Goal: Information Seeking & Learning: Learn about a topic

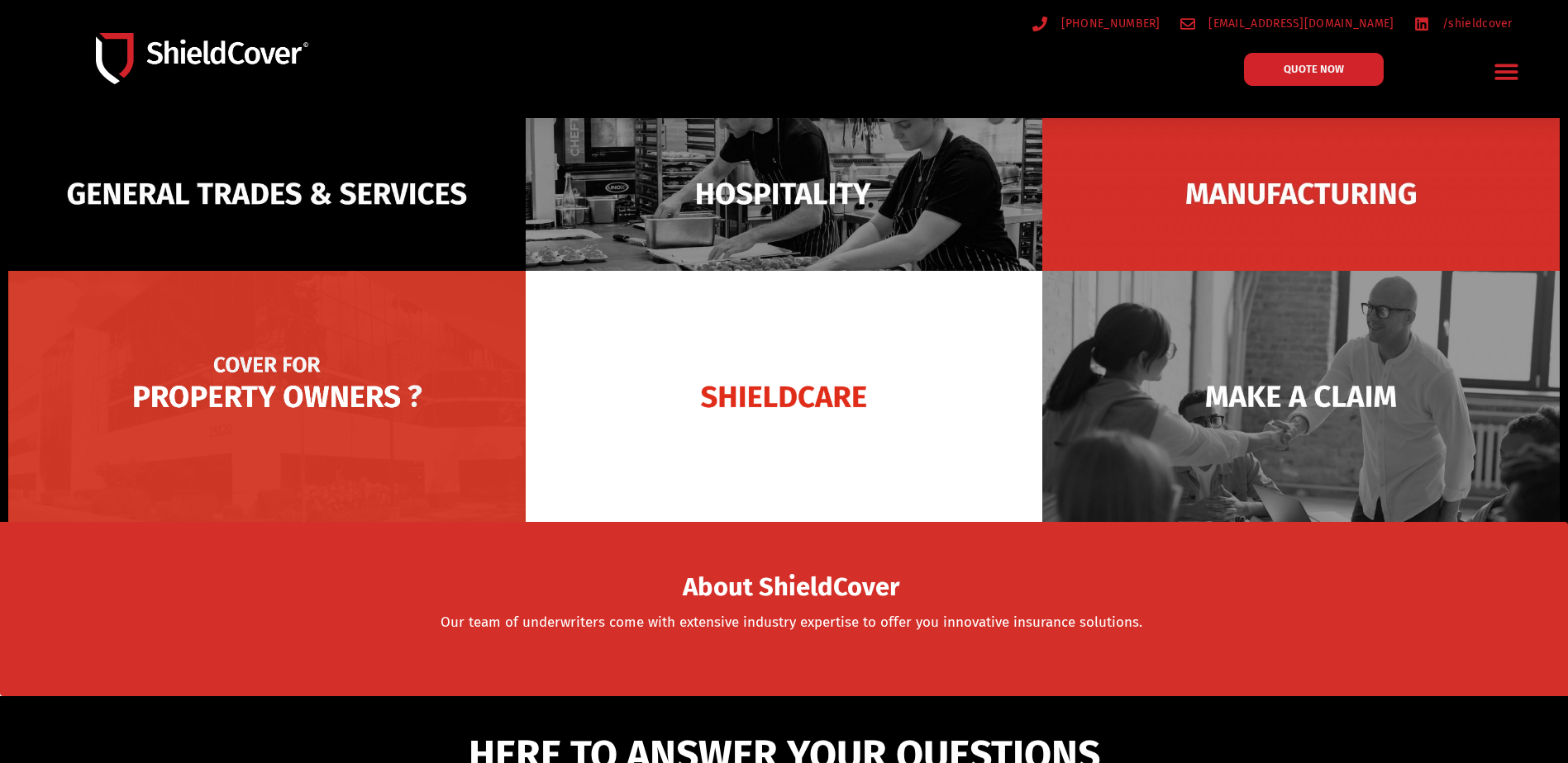
click at [385, 380] on img at bounding box center [267, 396] width 517 height 251
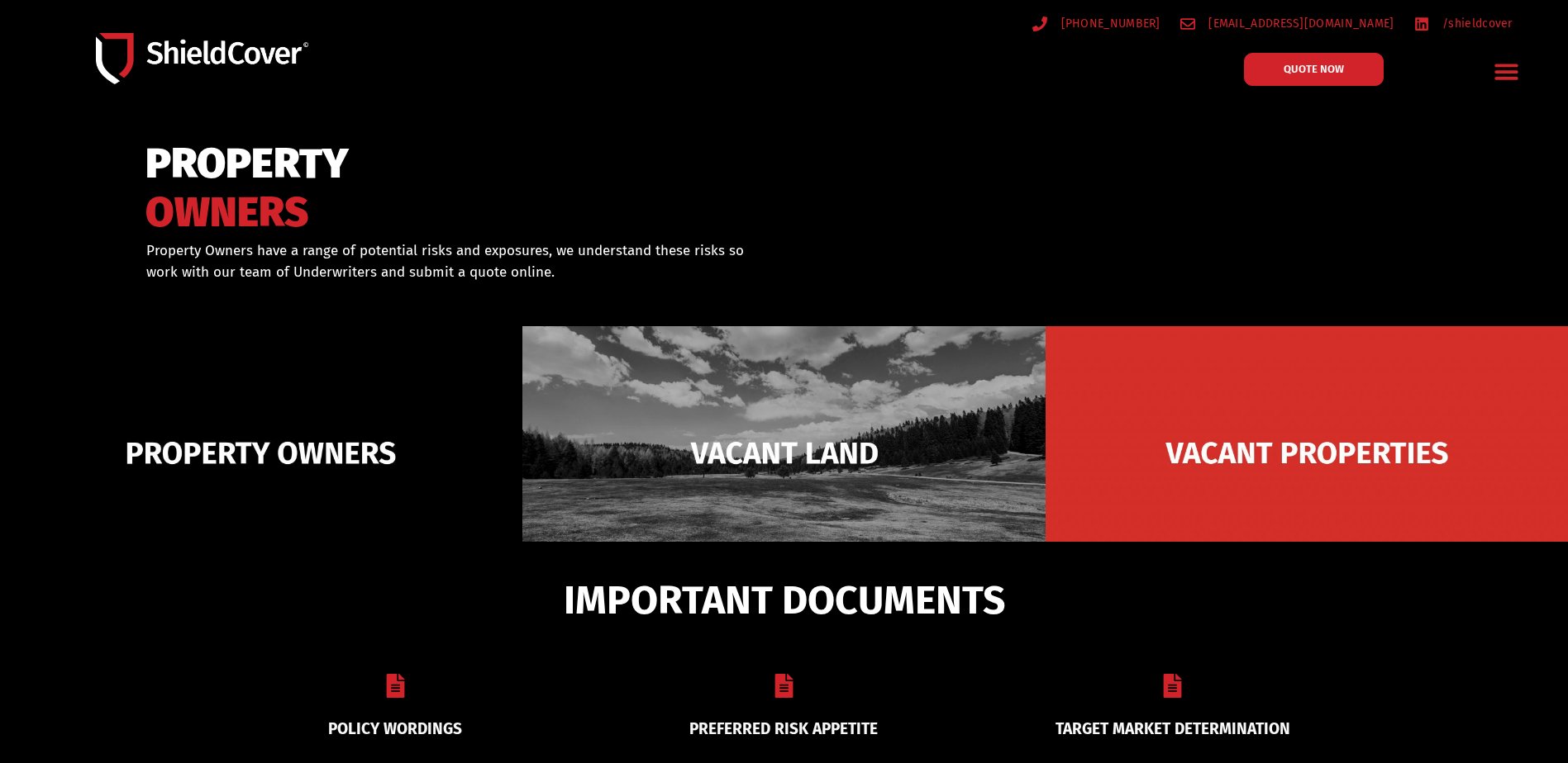
scroll to position [82, 0]
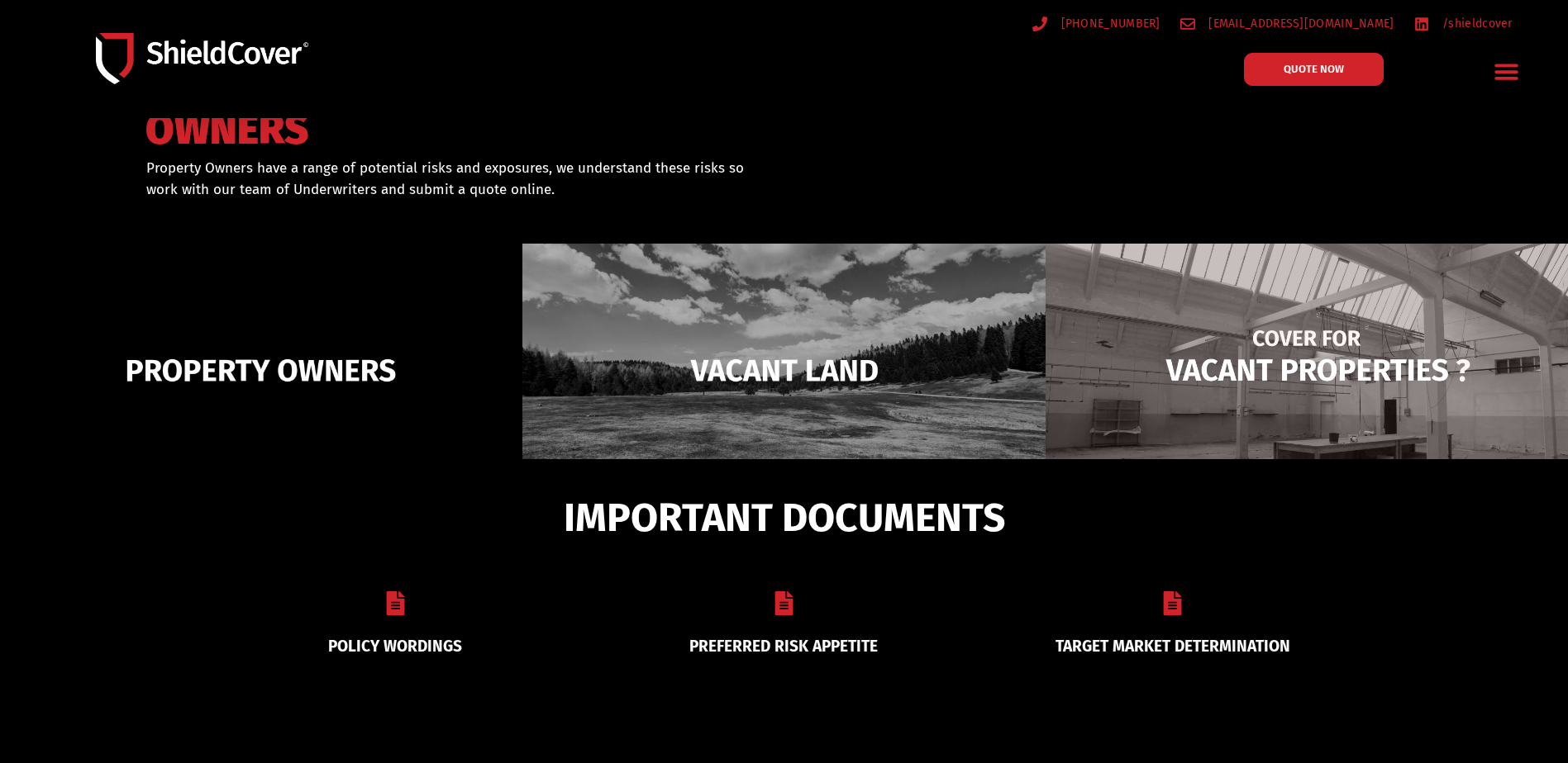
click at [1326, 373] on img at bounding box center [1307, 370] width 523 height 254
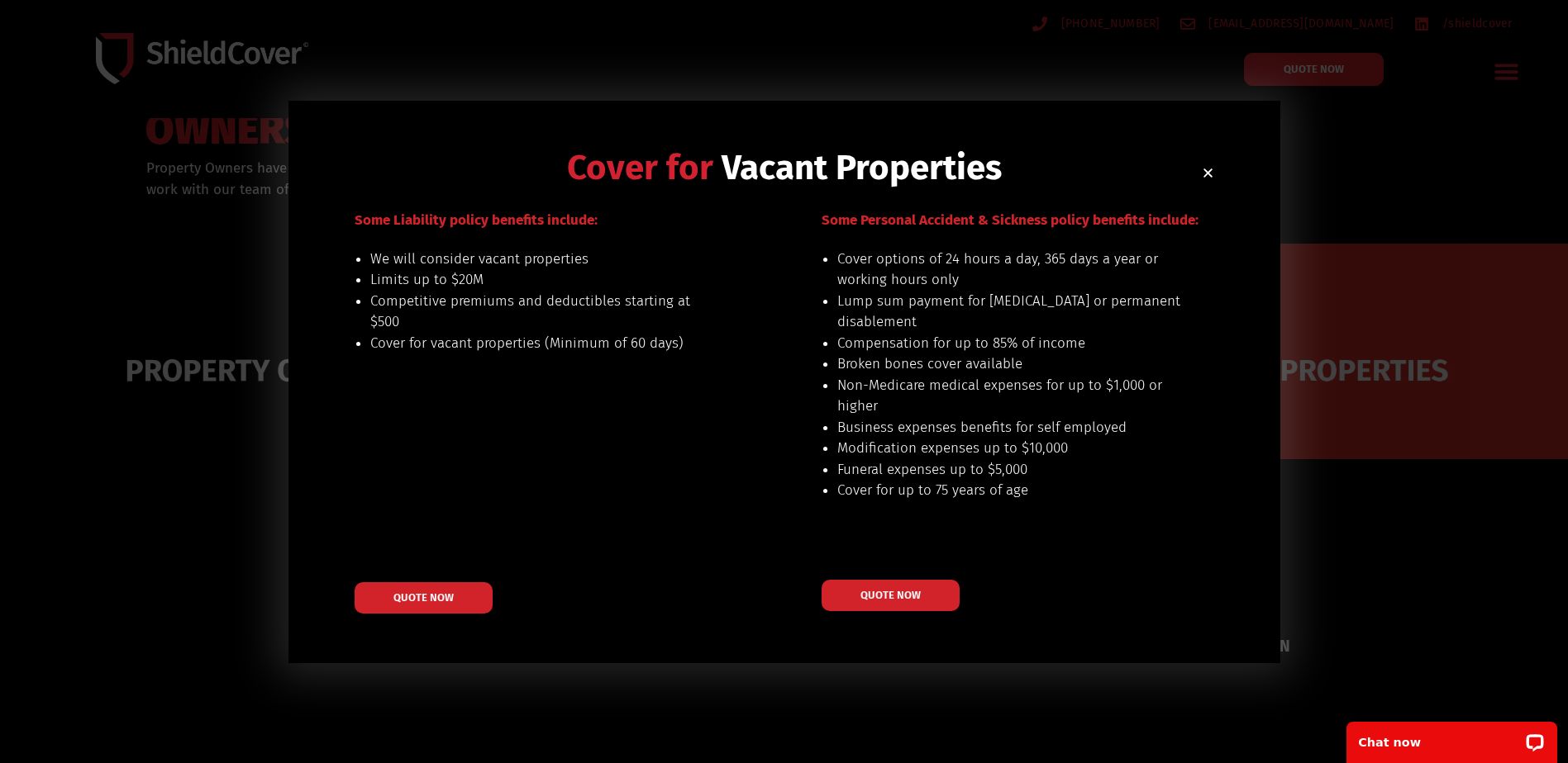
scroll to position [0, 0]
click at [761, 302] on div at bounding box center [781, 412] width 80 height 404
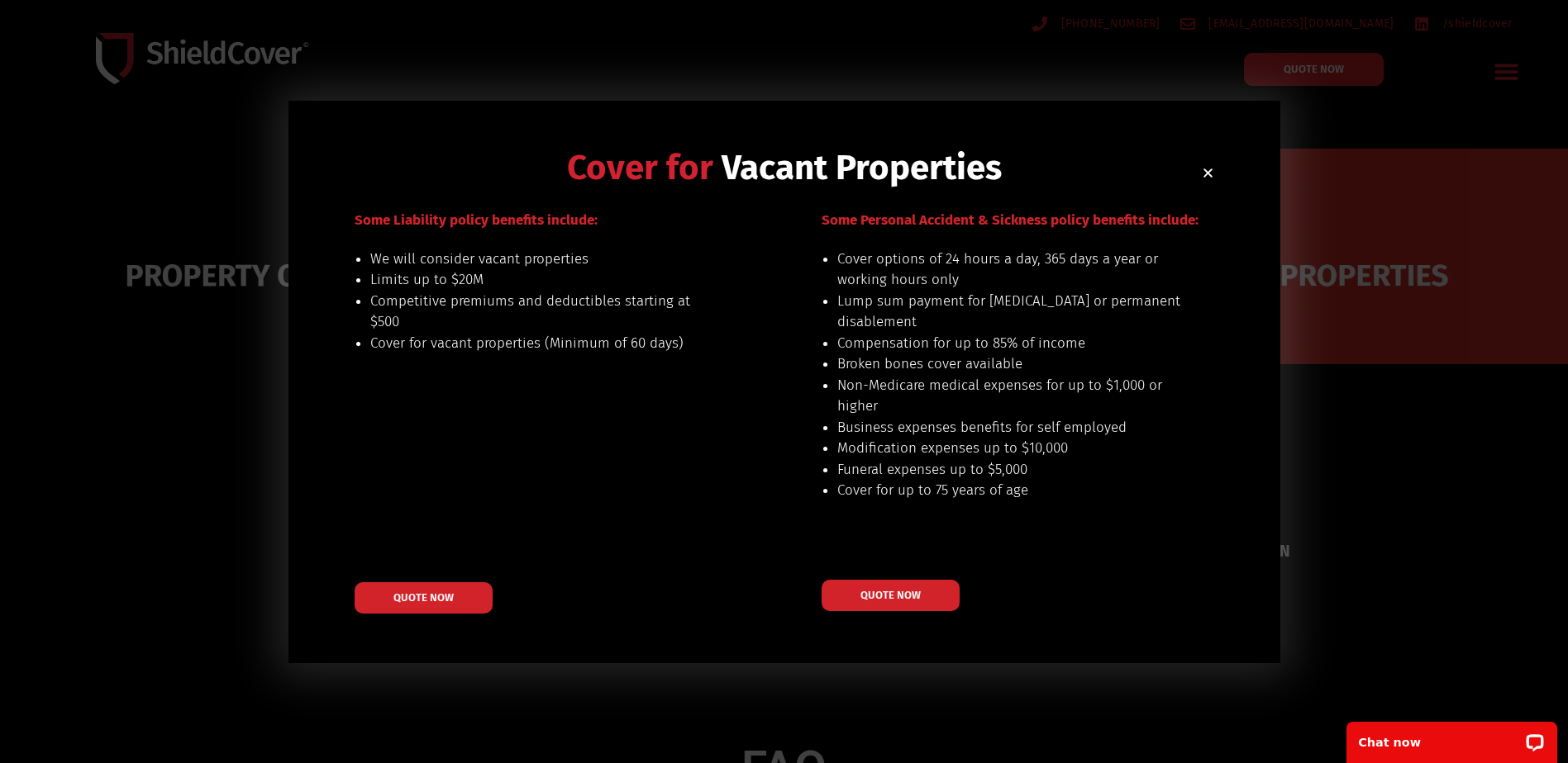
scroll to position [166, 0]
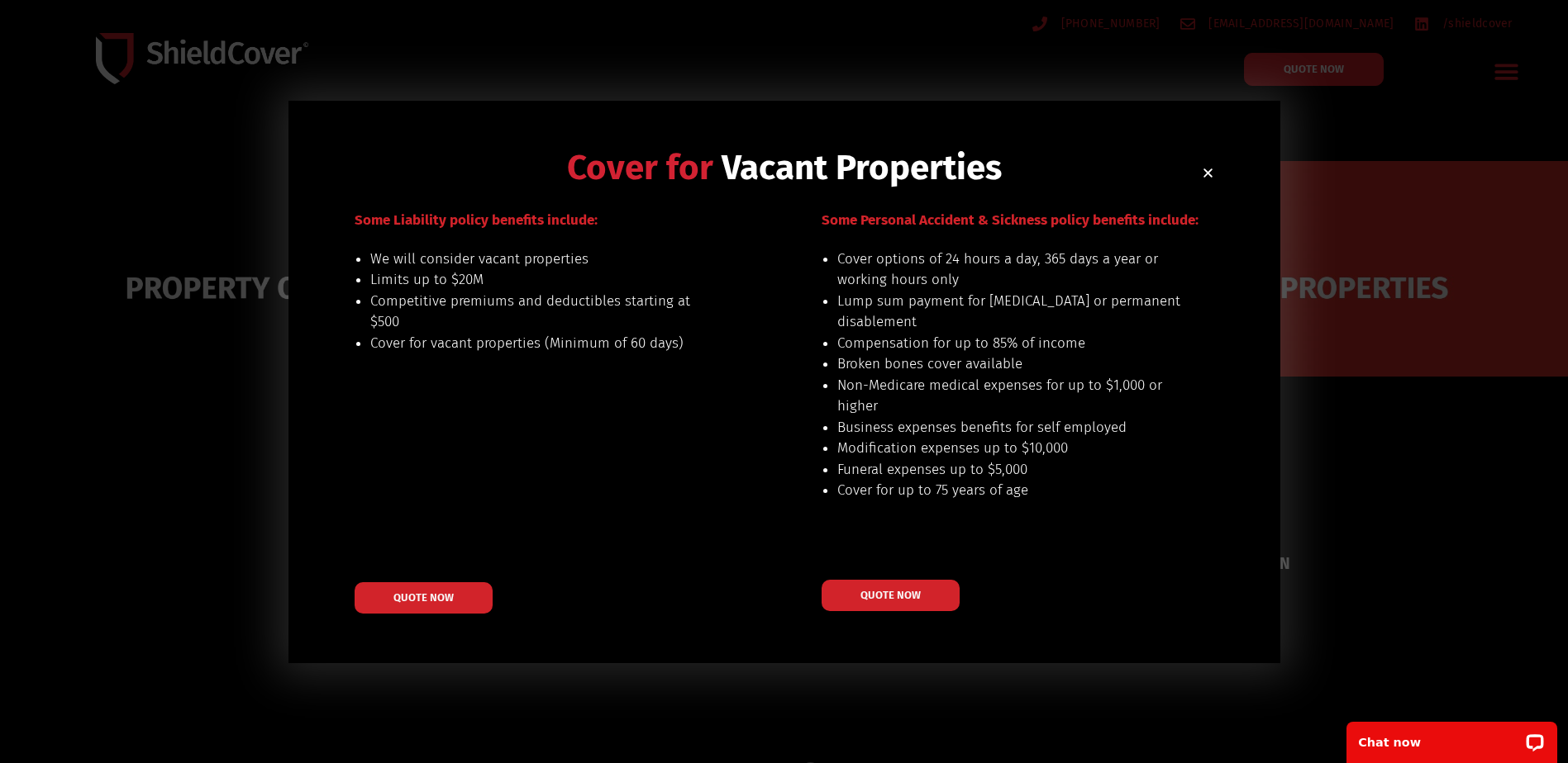
click at [1216, 175] on div "Cover for Vacant Properties Our preferred risks include: land for sale or plann…" at bounding box center [784, 382] width 991 height 562
click at [1209, 164] on h2 "Cover for Vacant Properties" at bounding box center [784, 168] width 860 height 35
click at [1209, 165] on h2 "Cover for Vacant Properties" at bounding box center [784, 168] width 860 height 35
click at [1208, 169] on icon "Close" at bounding box center [1207, 172] width 12 height 12
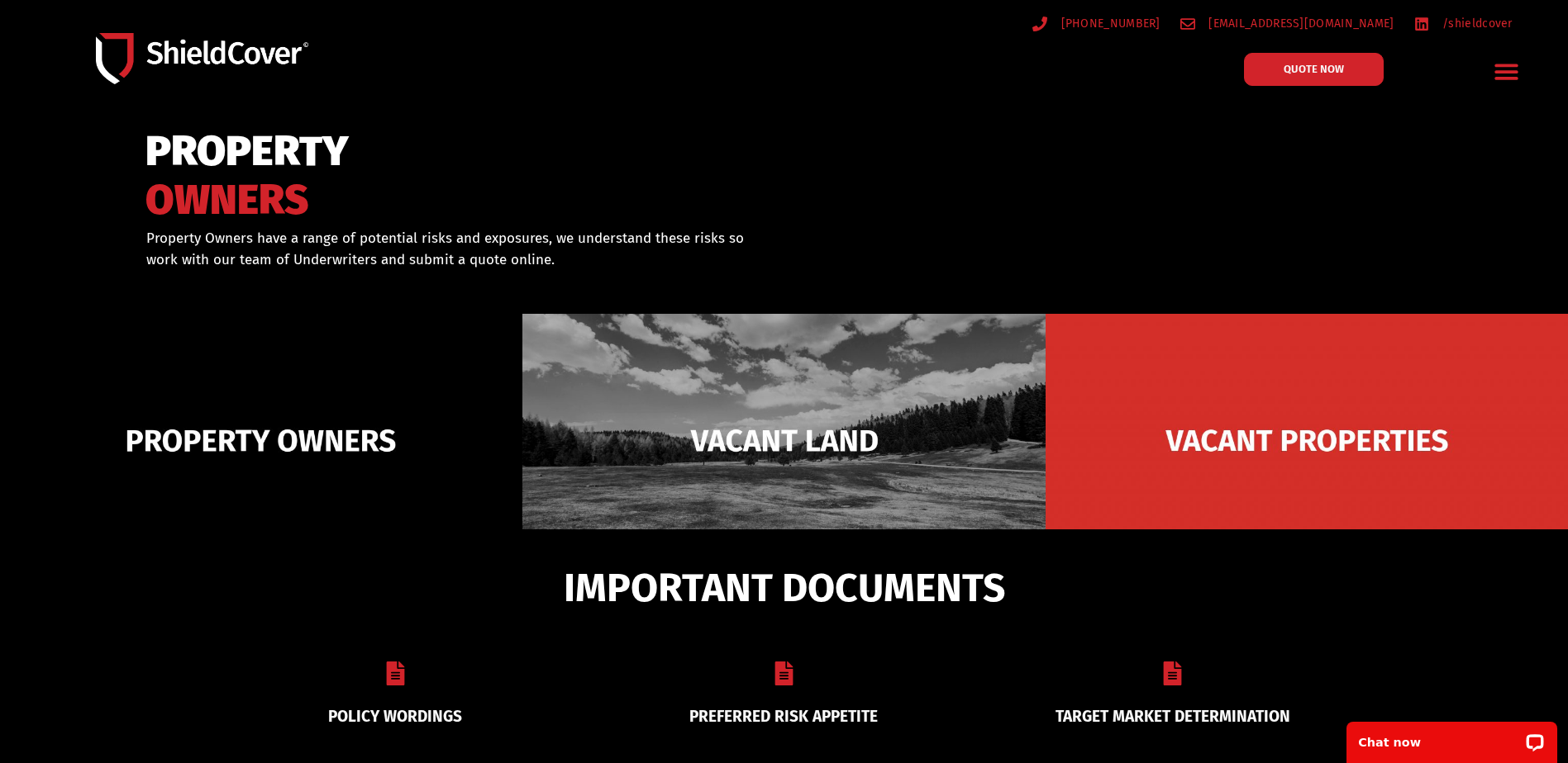
scroll to position [0, 0]
